Goal: Book appointment/travel/reservation

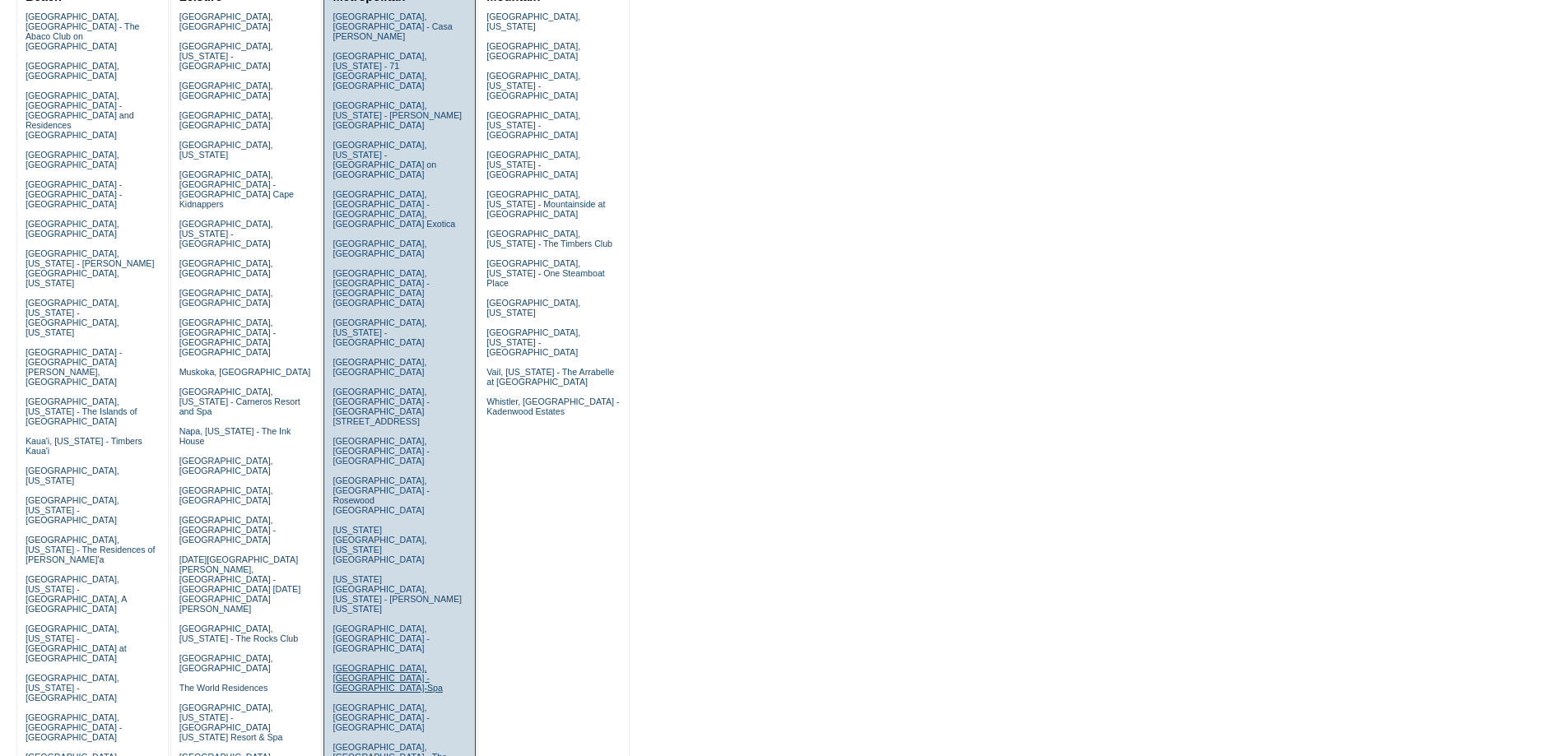
scroll to position [220, 0]
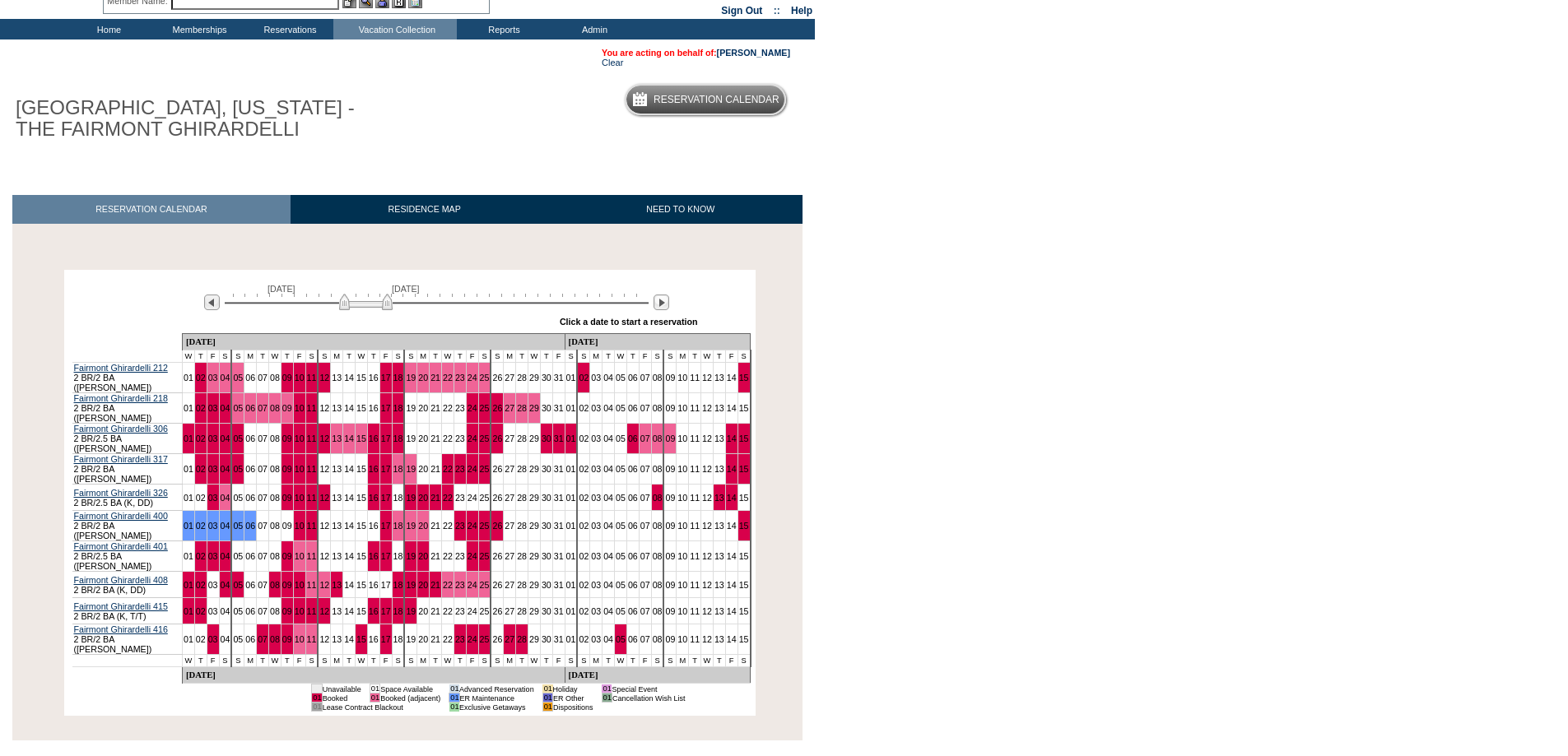
scroll to position [142, 0]
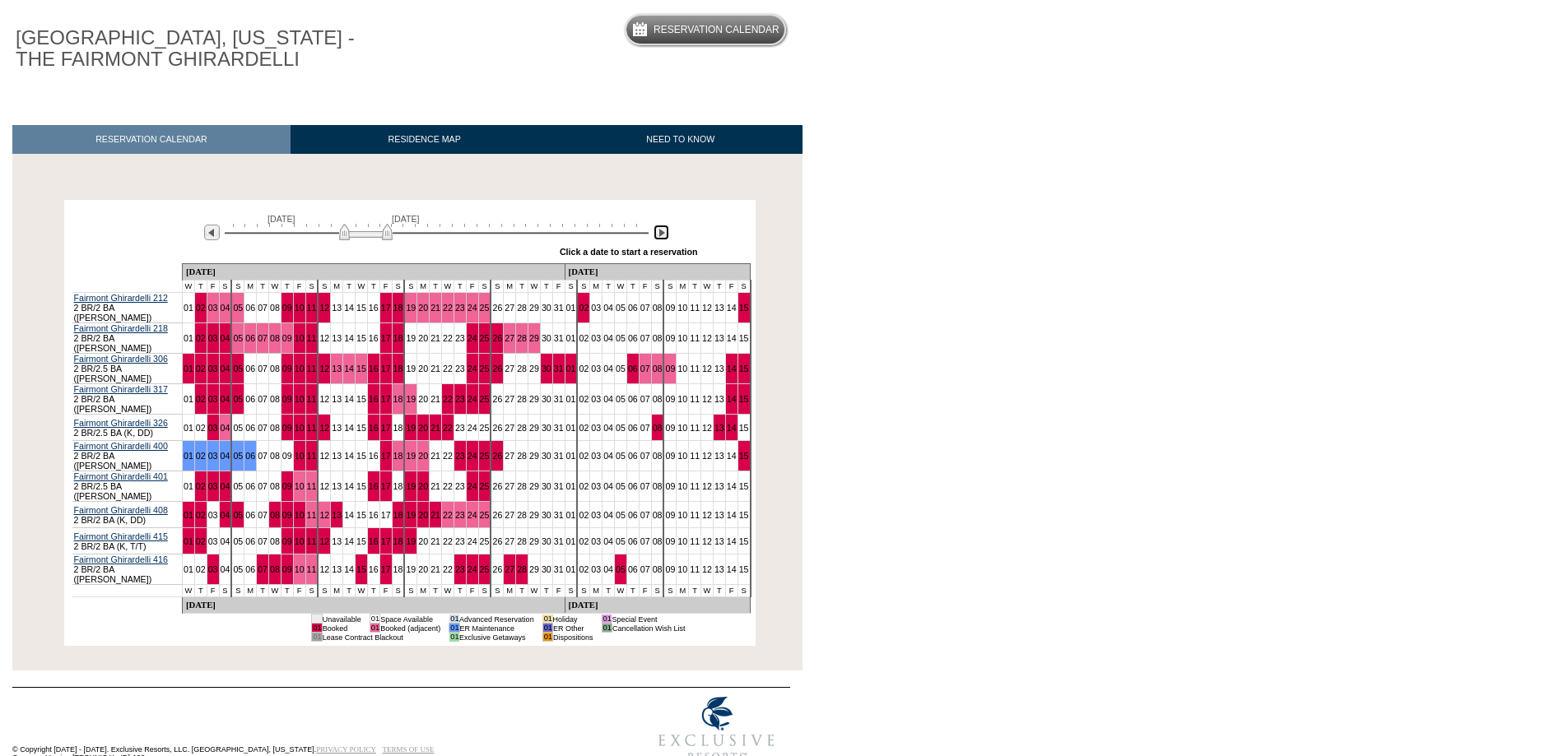
click at [661, 236] on img at bounding box center [661, 232] width 16 height 16
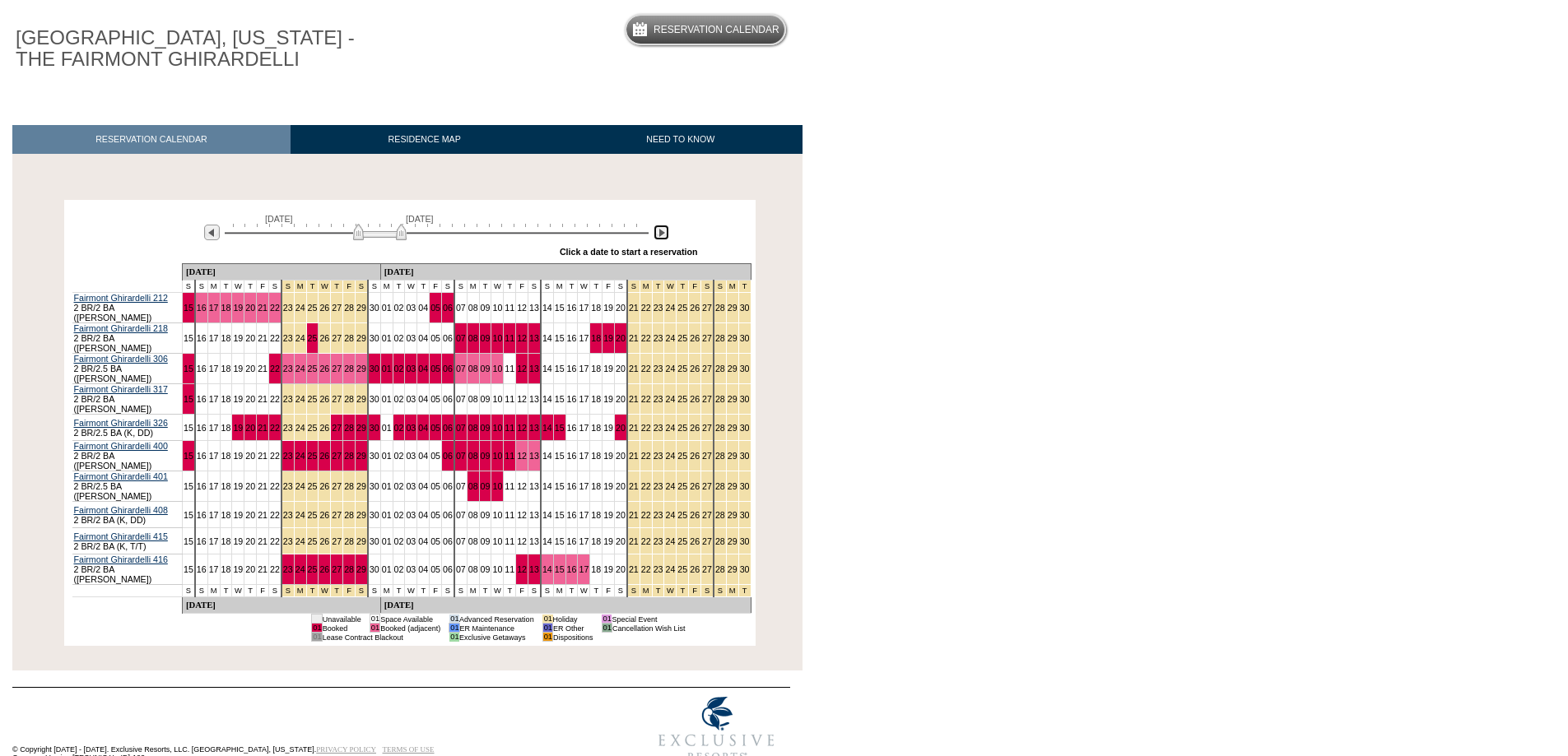
click at [661, 236] on img at bounding box center [661, 232] width 16 height 16
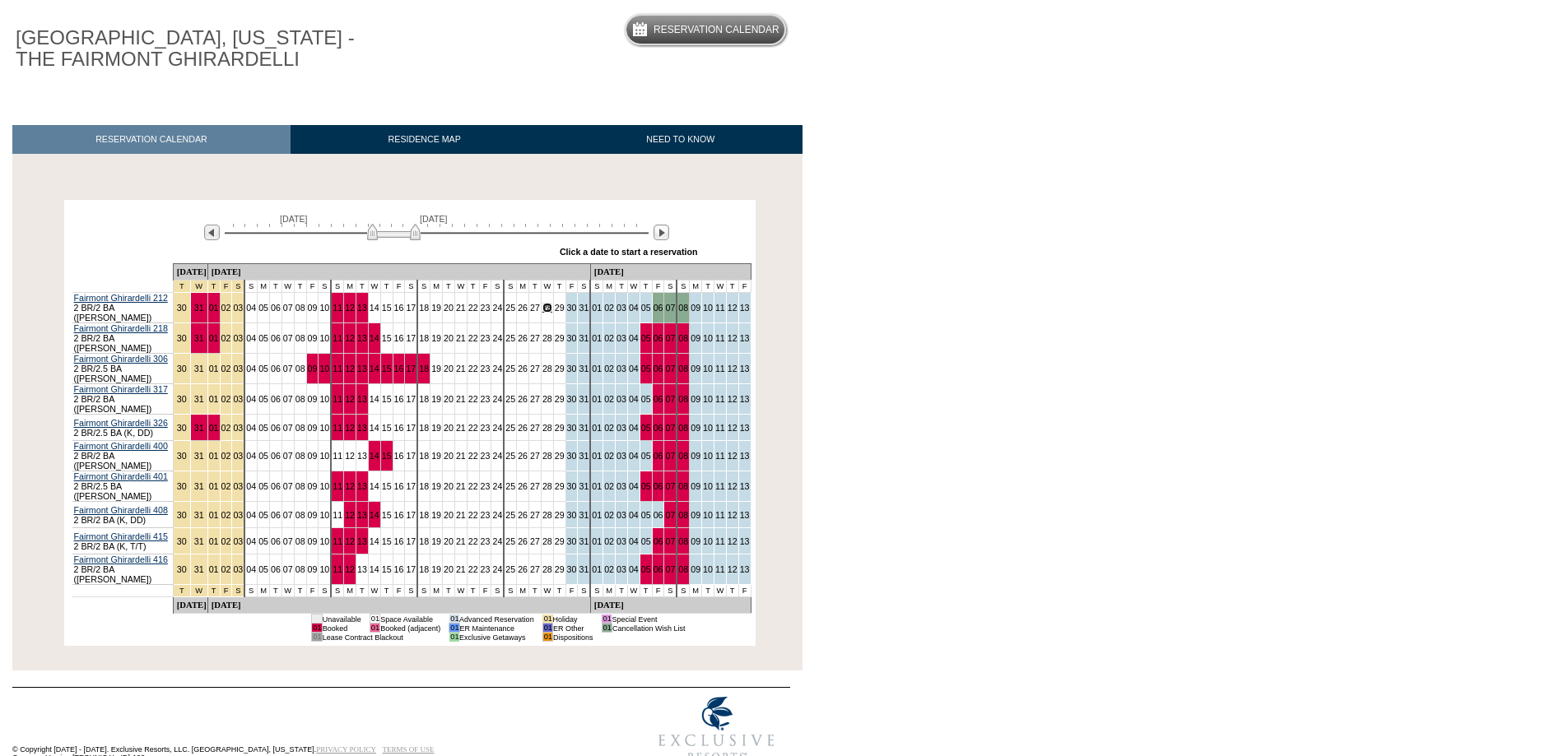
click at [542, 308] on link "28" at bounding box center [547, 307] width 10 height 10
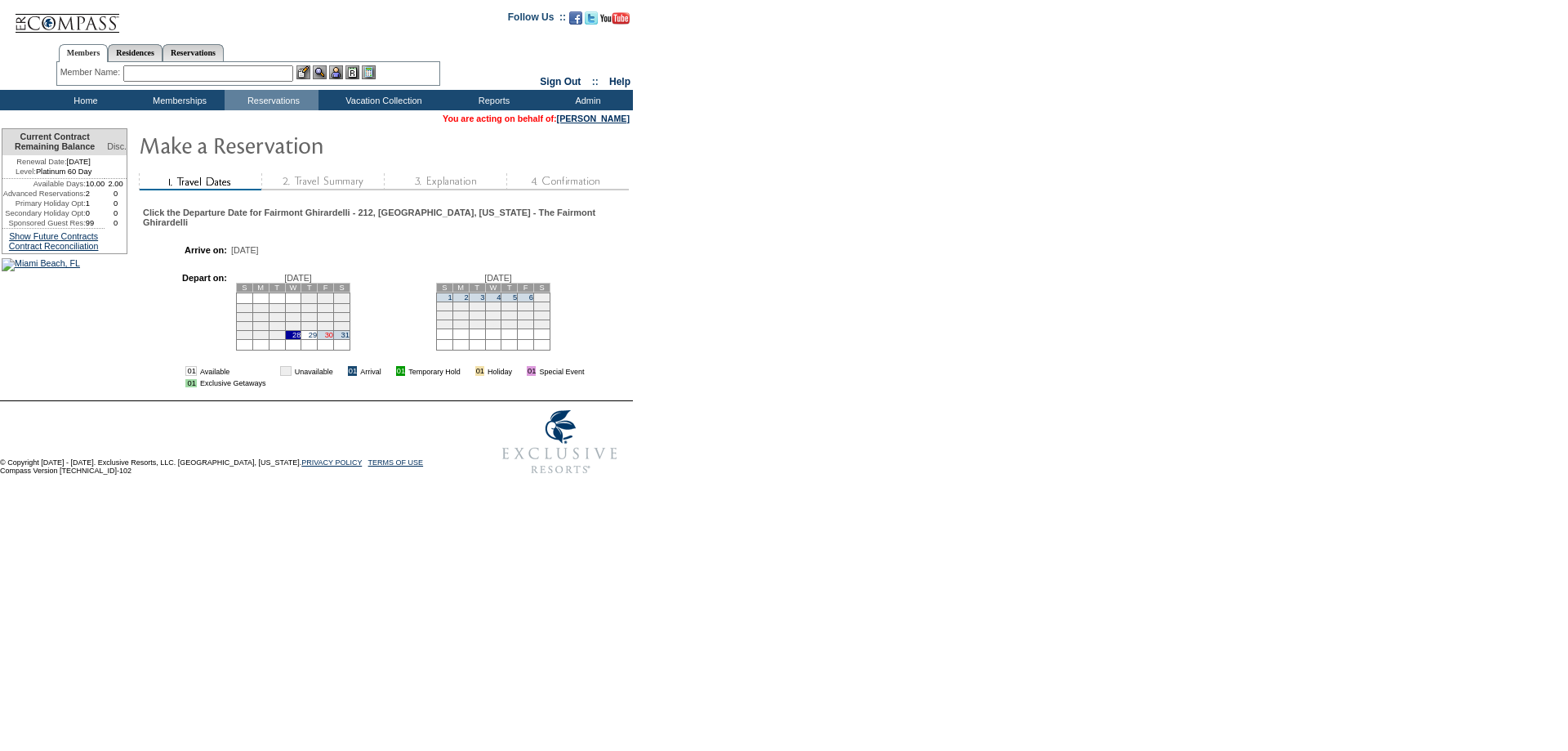
click at [333, 339] on link "30" at bounding box center [329, 334] width 8 height 8
